Goal: Transaction & Acquisition: Purchase product/service

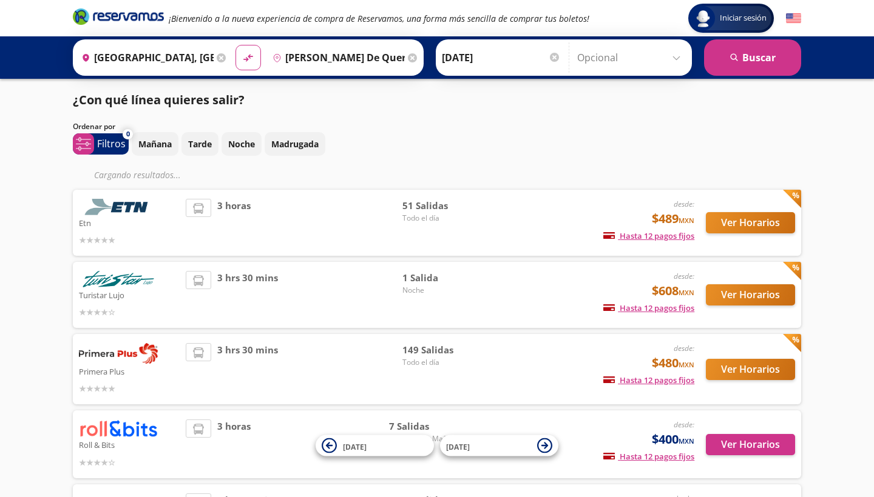
click at [731, 225] on button "Ver Horarios" at bounding box center [750, 222] width 89 height 21
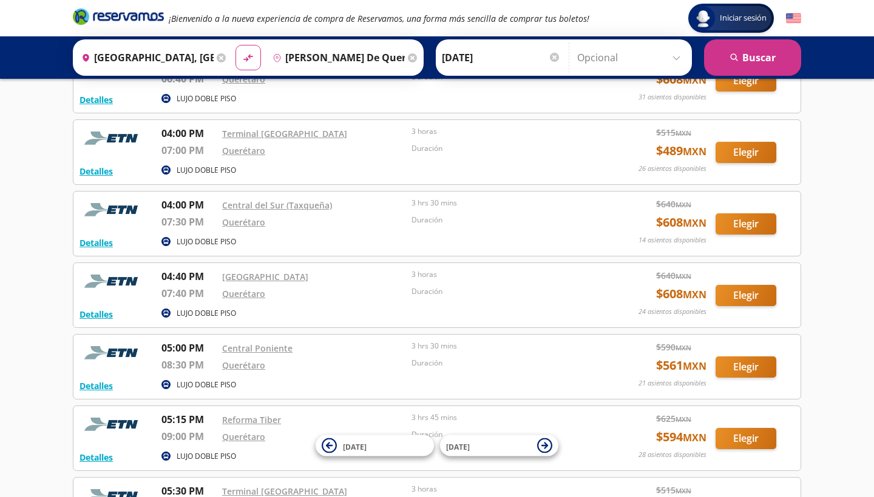
scroll to position [2519, 0]
click at [736, 291] on button "Elegir" at bounding box center [745, 295] width 61 height 21
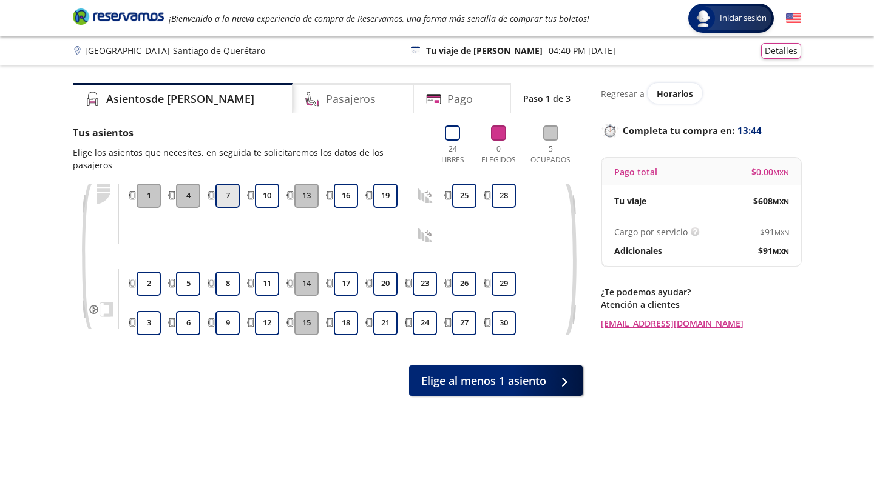
click at [231, 186] on button "7" at bounding box center [227, 196] width 24 height 24
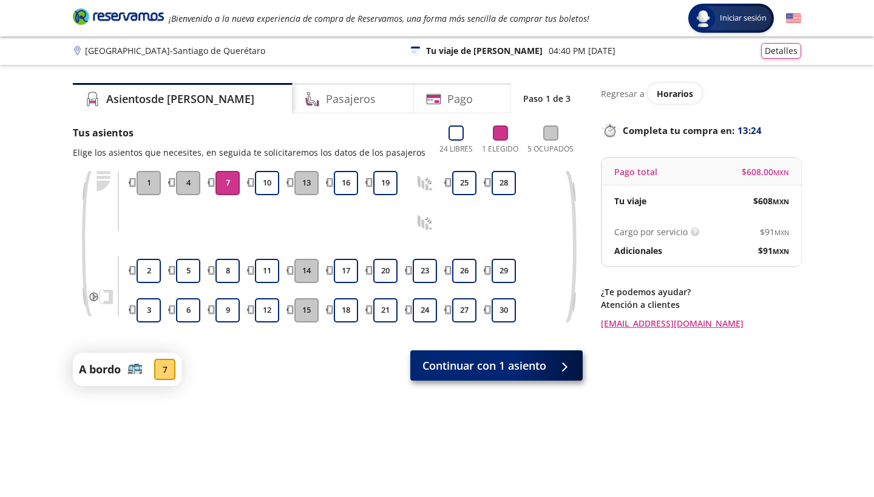
click at [477, 374] on button "Continuar con 1 asiento" at bounding box center [496, 366] width 172 height 30
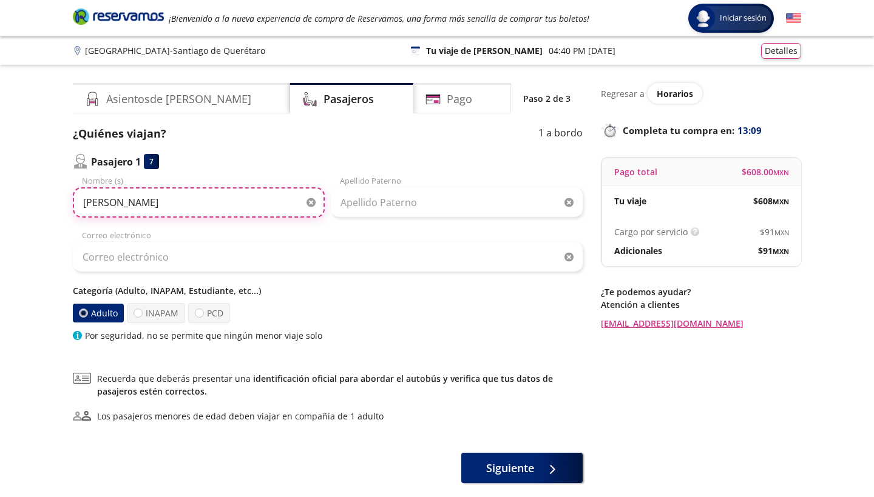
type input "[PERSON_NAME]"
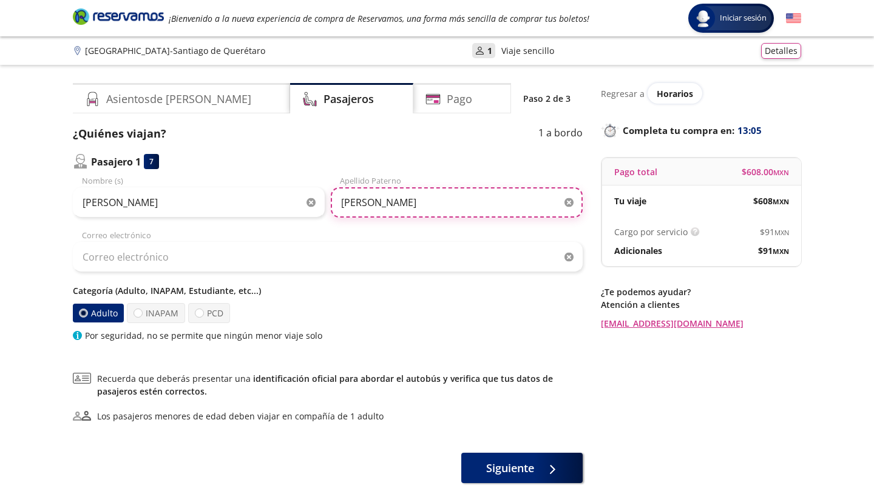
type input "[PERSON_NAME]"
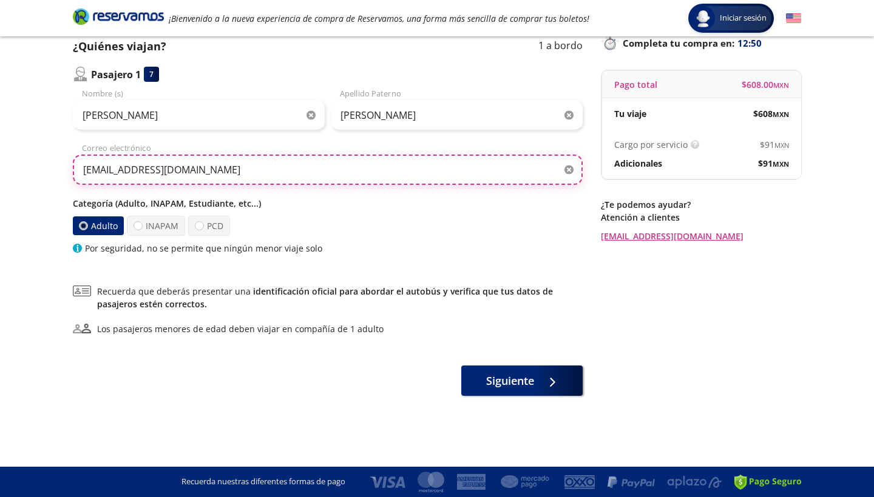
scroll to position [87, 0]
type input "[EMAIL_ADDRESS][DOMAIN_NAME]"
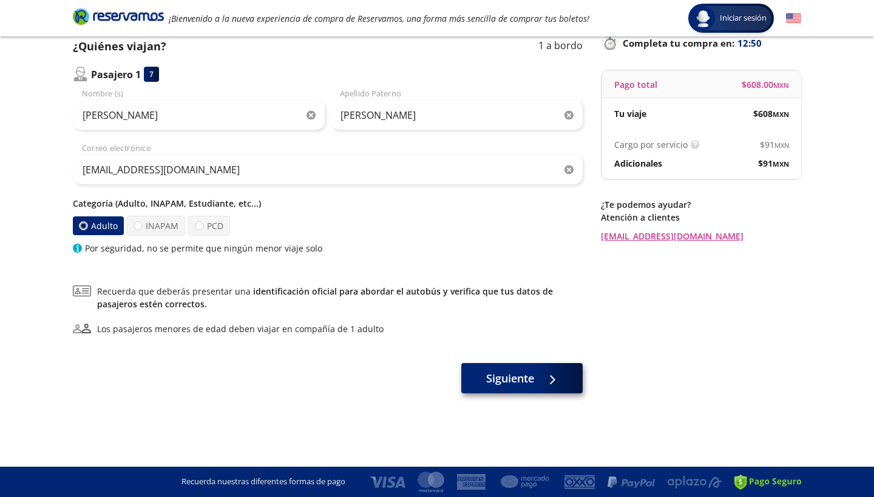
click at [490, 388] on button "Siguiente" at bounding box center [521, 378] width 121 height 30
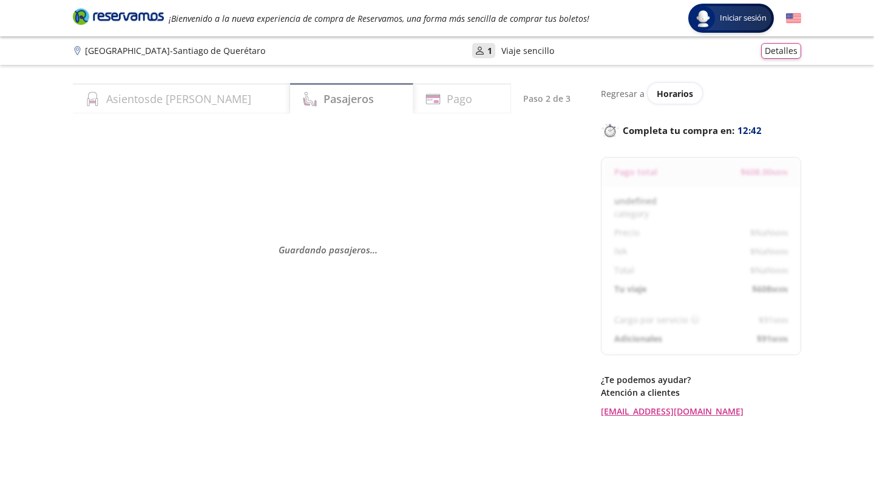
select select "MX"
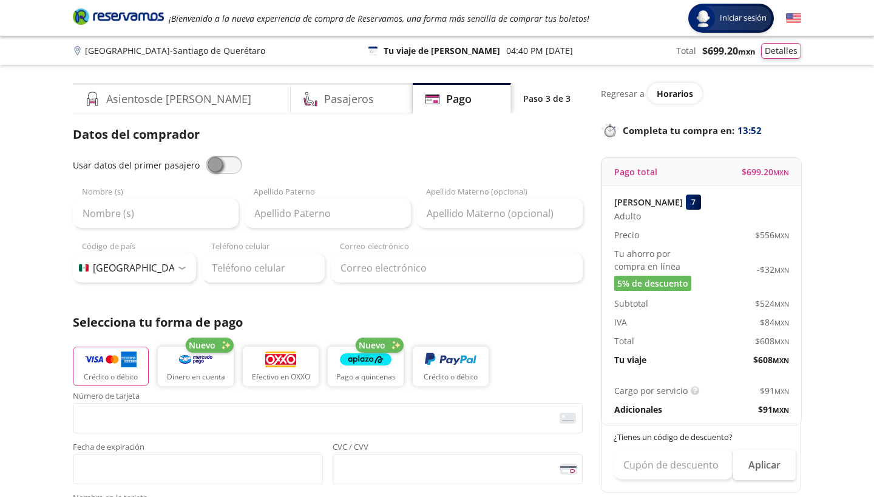
click at [135, 231] on div "Usar datos del primer pasajero Nombre (s) Apellido [PERSON_NAME] Apellido Mater…" at bounding box center [328, 219] width 510 height 127
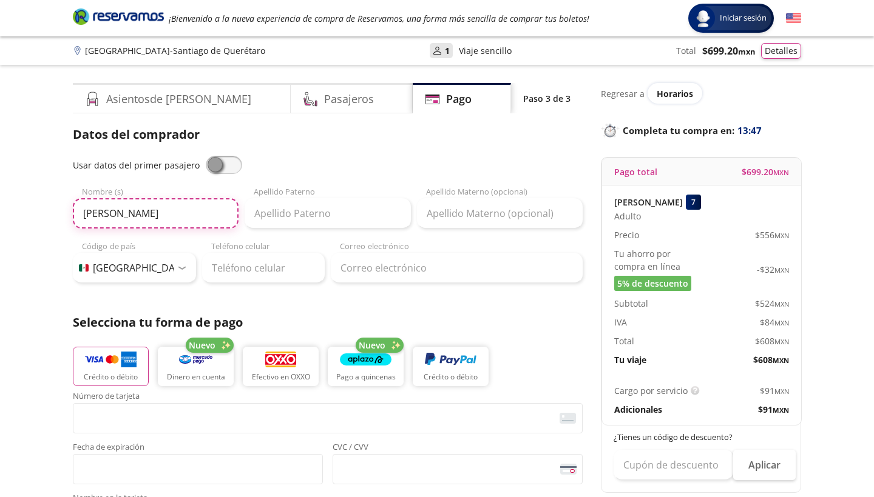
type input "[PERSON_NAME]"
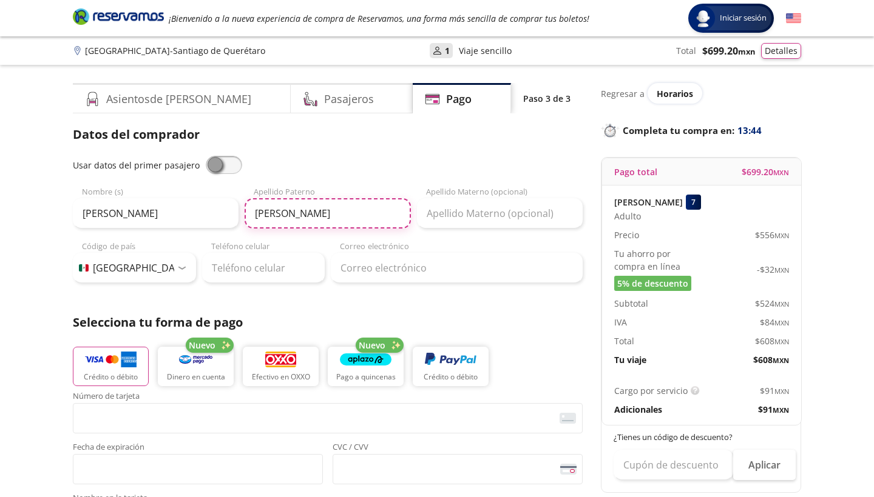
type input "[PERSON_NAME]"
click at [271, 331] on p "Selecciona tu forma de pago" at bounding box center [328, 323] width 510 height 18
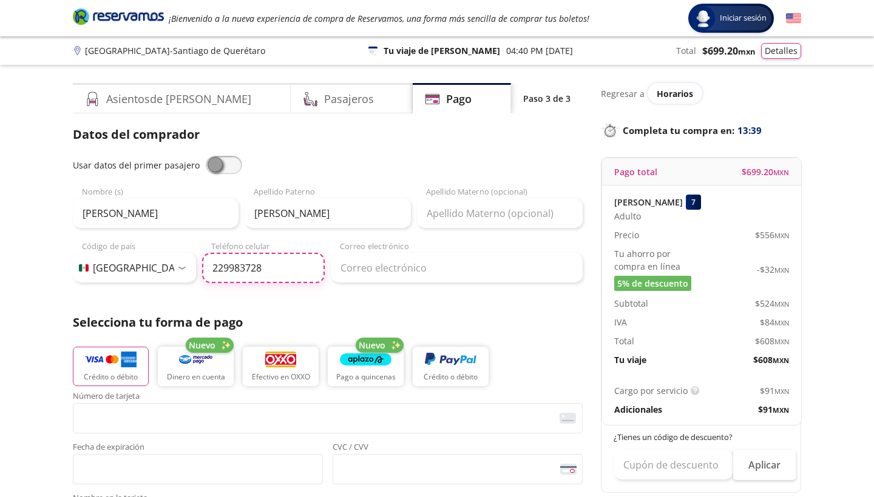
type input "[PHONE_NUMBER]"
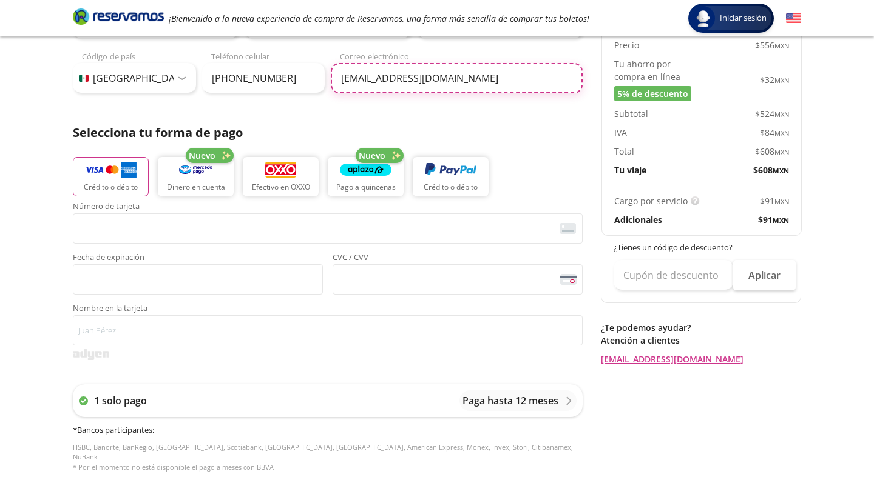
scroll to position [190, 0]
type input "[EMAIL_ADDRESS][DOMAIN_NAME]"
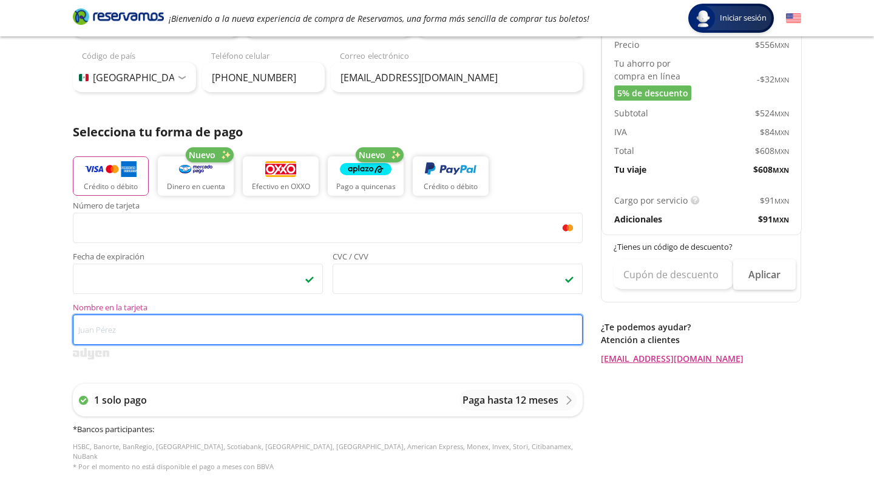
click at [144, 325] on input "Nombre en la tarjeta" at bounding box center [328, 330] width 510 height 30
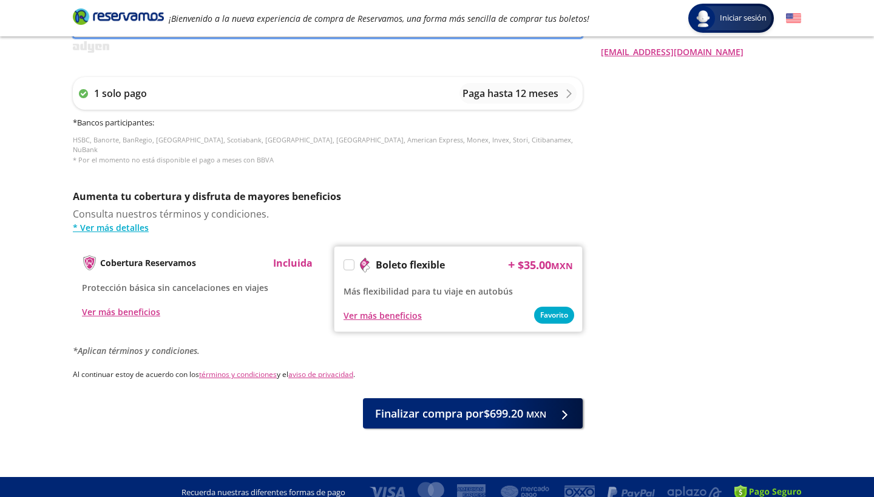
scroll to position [497, 0]
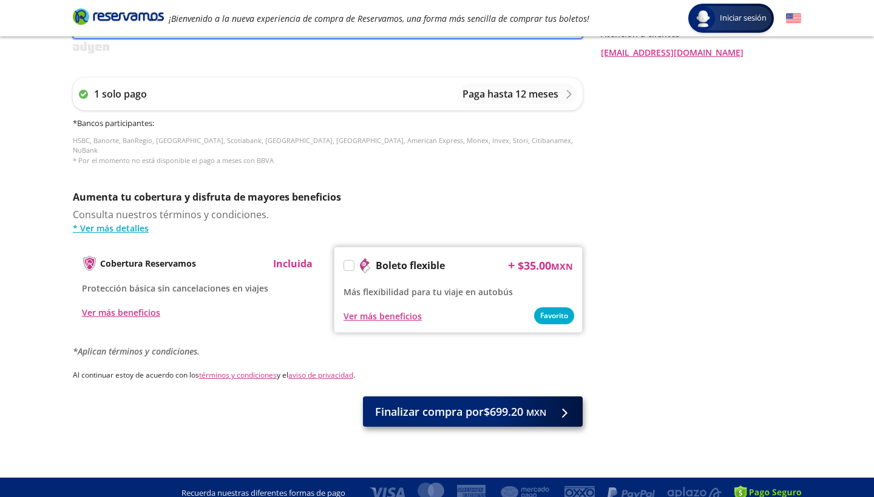
type input "[PERSON_NAME] esoindola"
click at [408, 404] on span "Finalizar compra por $699.20 MXN" at bounding box center [460, 412] width 171 height 16
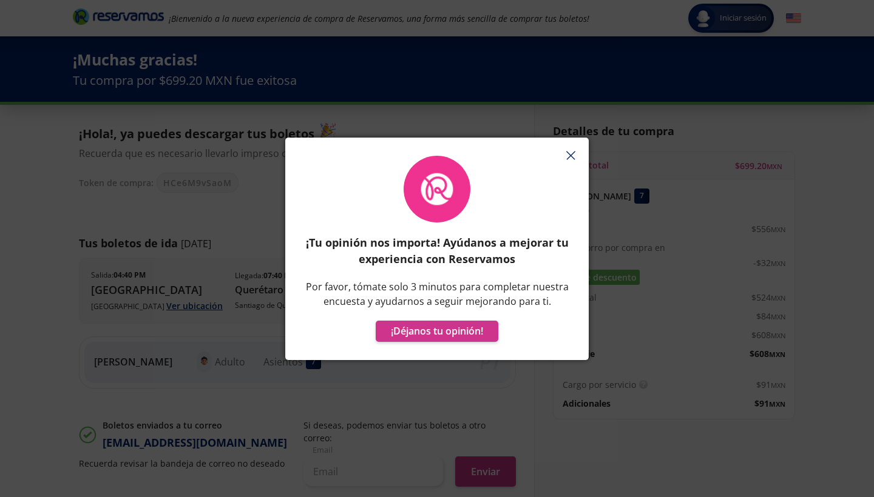
click at [566, 154] on icon "button" at bounding box center [570, 155] width 9 height 9
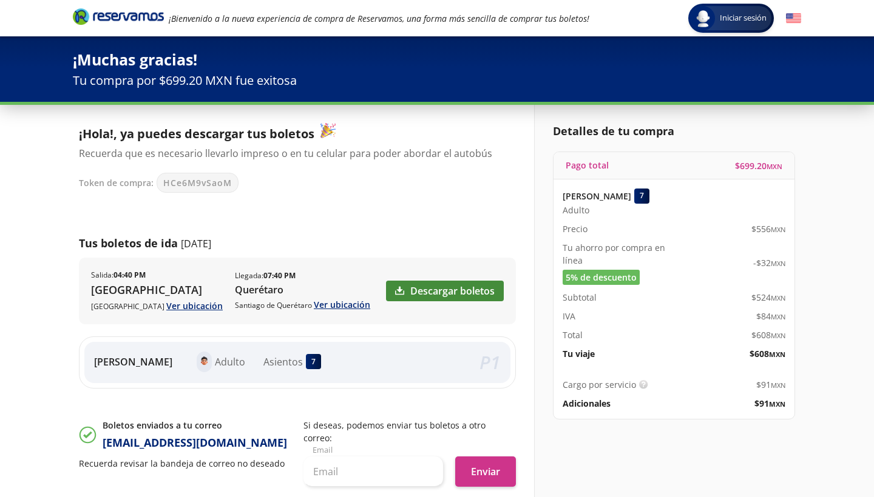
click at [478, 294] on link "Descargar boletos" at bounding box center [445, 291] width 118 height 21
